Goal: Transaction & Acquisition: Purchase product/service

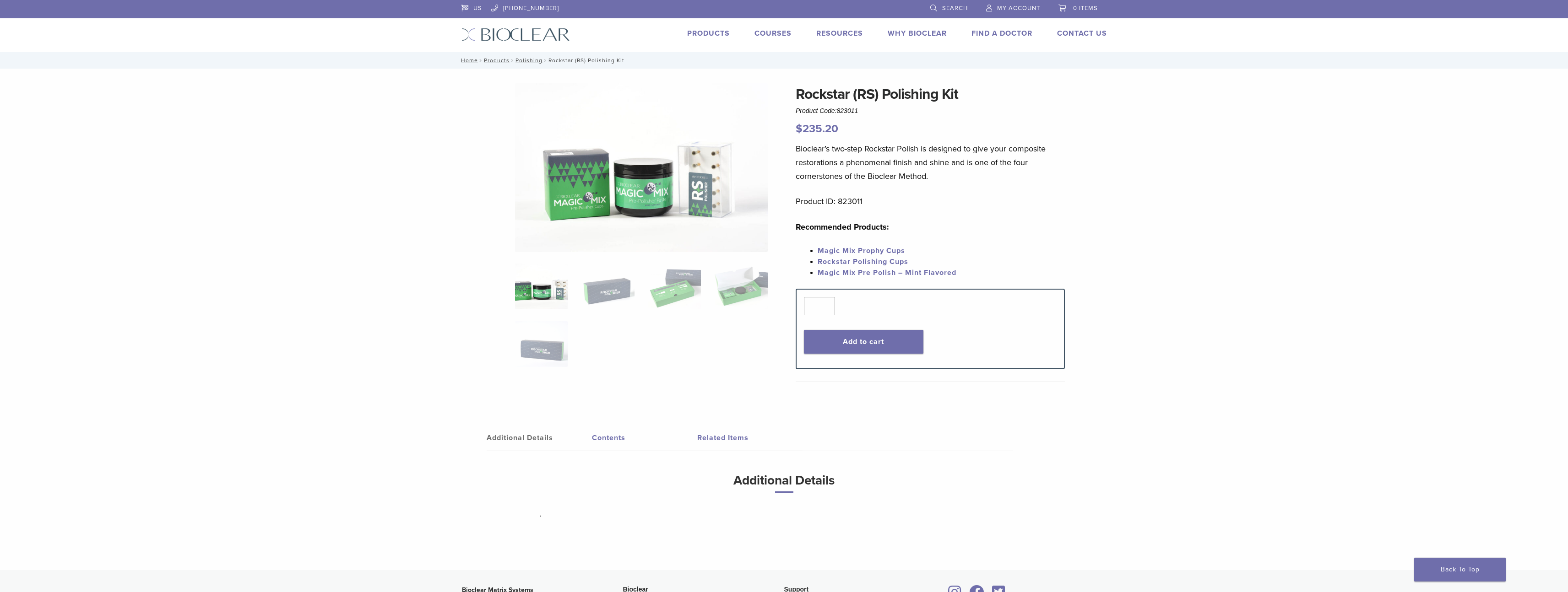
click at [711, 173] on img at bounding box center [641, 168] width 253 height 169
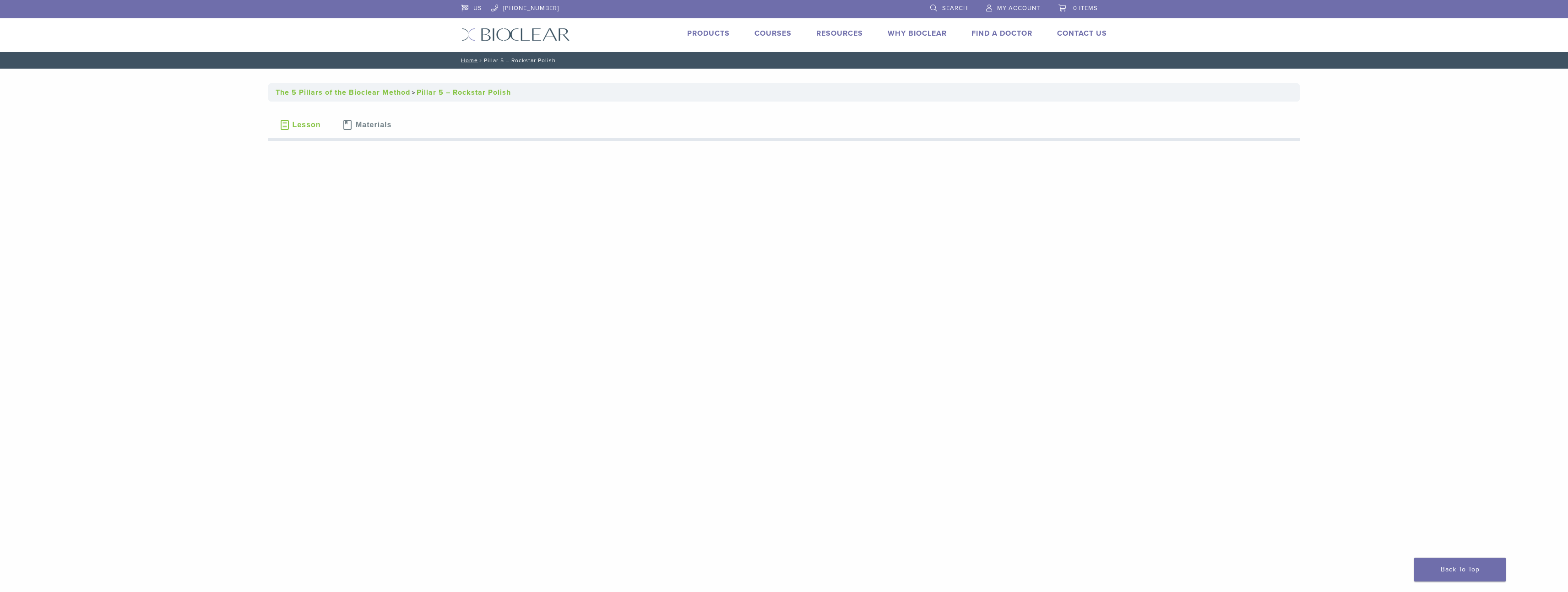
click at [712, 35] on link "Products" at bounding box center [709, 34] width 42 height 10
